Goal: Feedback & Contribution: Leave review/rating

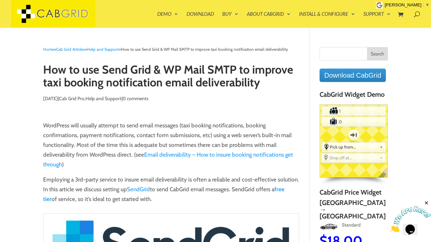
scroll to position [994, 0]
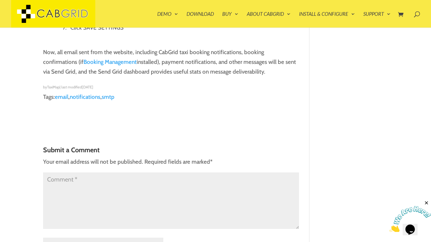
type input "[PERSON_NAME]"
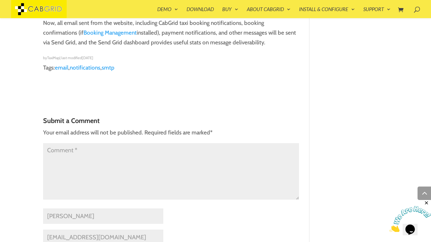
type input "[EMAIL_ADDRESS][DOMAIN_NAME]"
type textarea "This article is a gem."
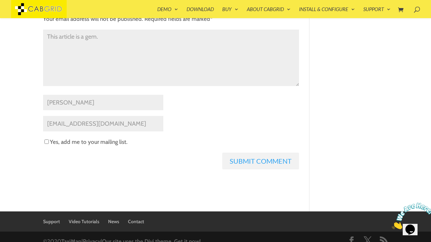
click at [261, 153] on input "Submit Comment" at bounding box center [260, 161] width 77 height 17
